Goal: Transaction & Acquisition: Purchase product/service

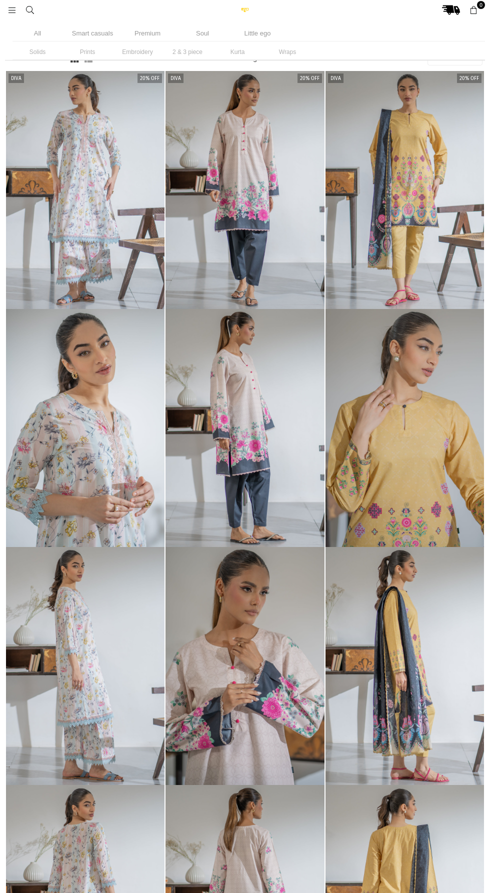
select select "**********"
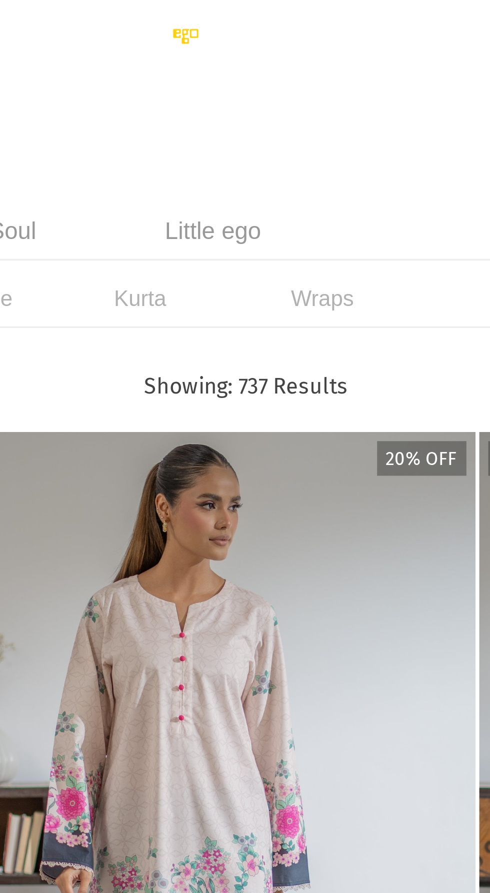
click at [233, 81] on li "Kurta" at bounding box center [232, 82] width 50 height 16
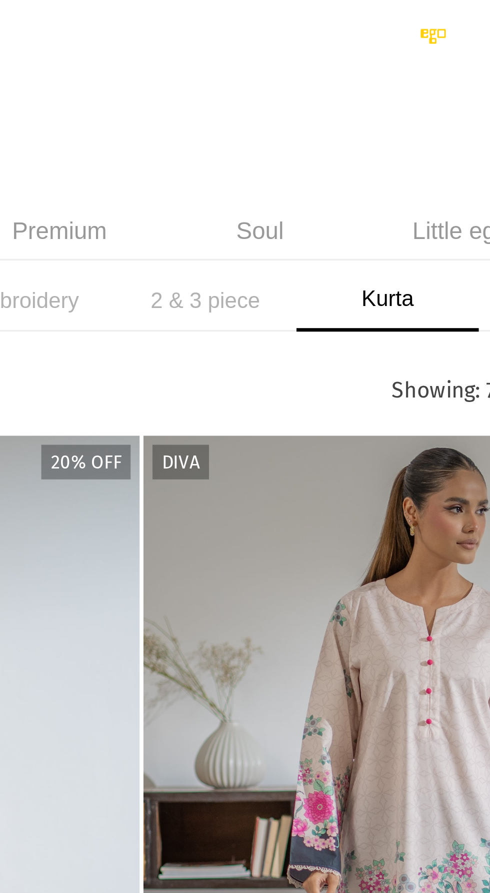
click at [188, 84] on li "2 & 3 piece" at bounding box center [182, 82] width 50 height 17
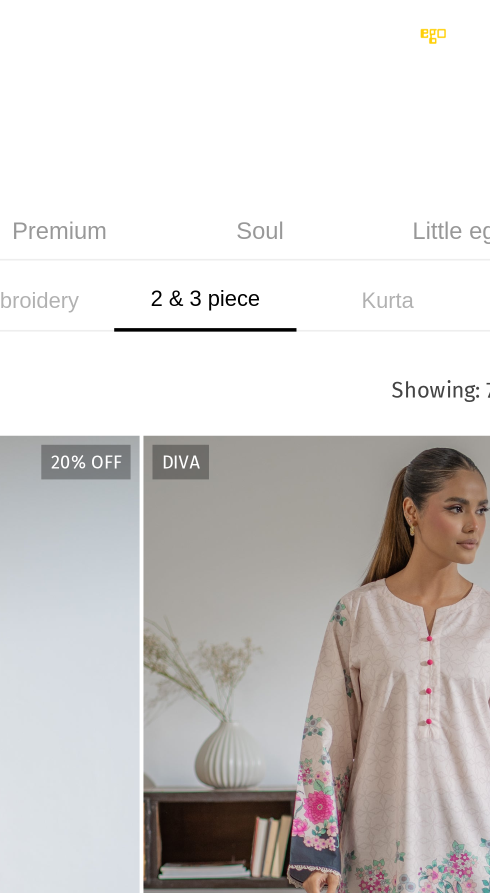
click at [239, 78] on li "Kurta" at bounding box center [232, 82] width 50 height 17
